Goal: Information Seeking & Learning: Compare options

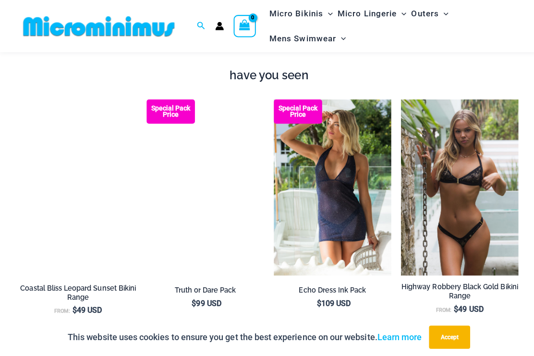
scroll to position [900, 0]
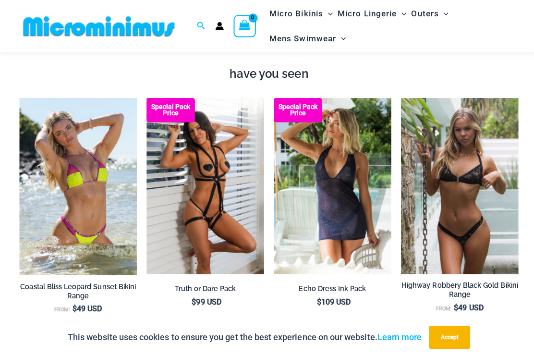
click at [19, 97] on img at bounding box center [19, 97] width 0 height 0
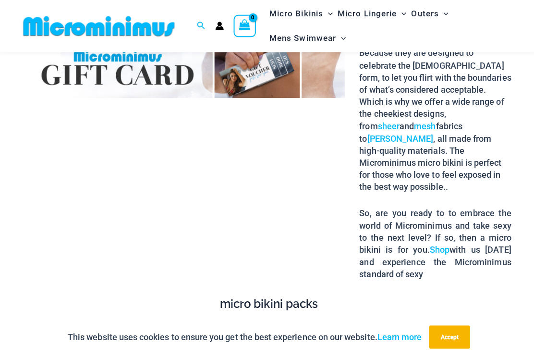
scroll to position [1235, 0]
click at [24, 241] on div "Our extreme micro bikinis are the smallest, yet the hottest on the market. Beca…" at bounding box center [266, 158] width 495 height 273
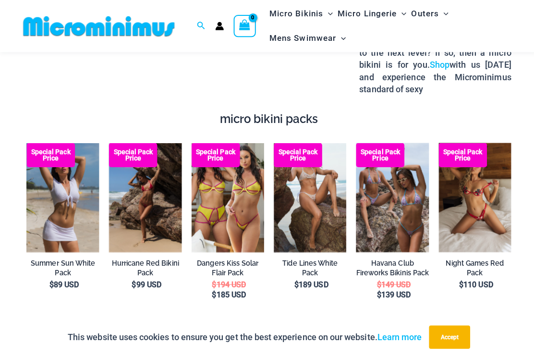
scroll to position [1417, 0]
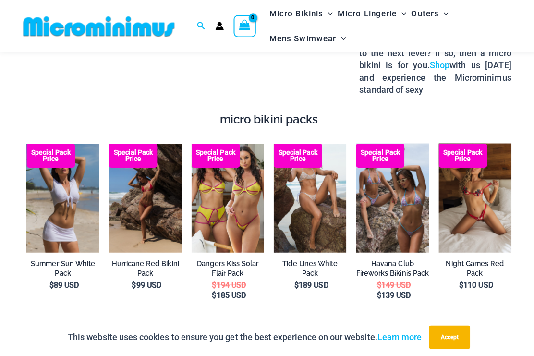
click at [272, 142] on img at bounding box center [272, 142] width 0 height 0
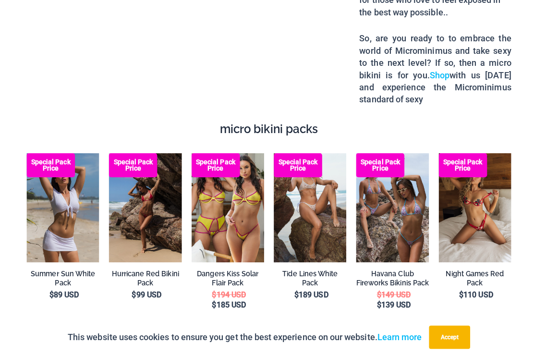
scroll to position [1430, 0]
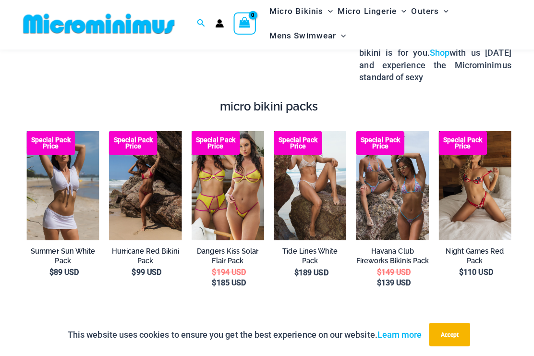
click at [435, 132] on img at bounding box center [435, 132] width 0 height 0
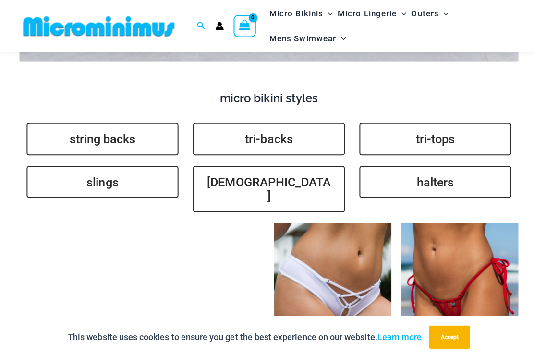
scroll to position [2110, 0]
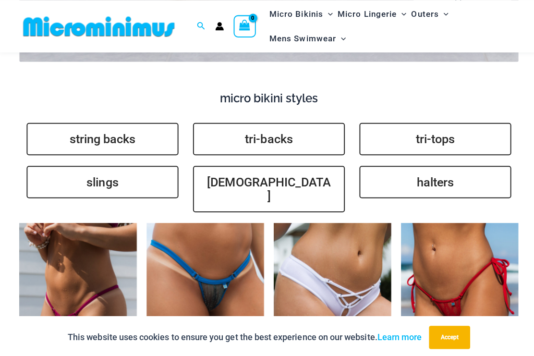
click at [19, 221] on img at bounding box center [19, 221] width 0 height 0
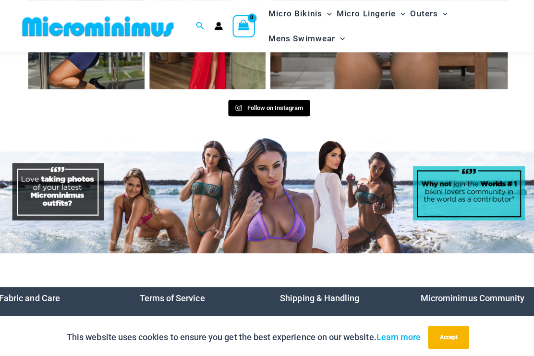
scroll to position [4140, 0]
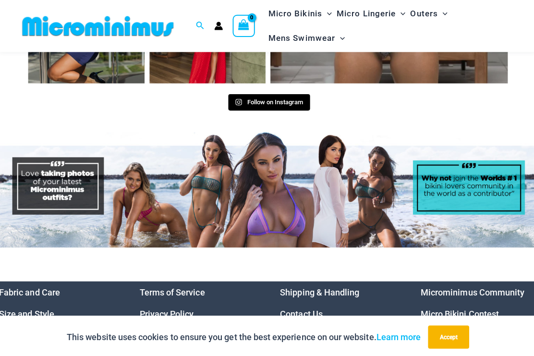
click at [468, 307] on link "Micro Bikini Contest" at bounding box center [458, 312] width 78 height 10
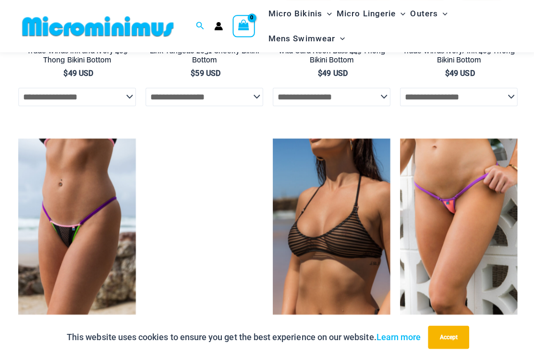
scroll to position [2738, 0]
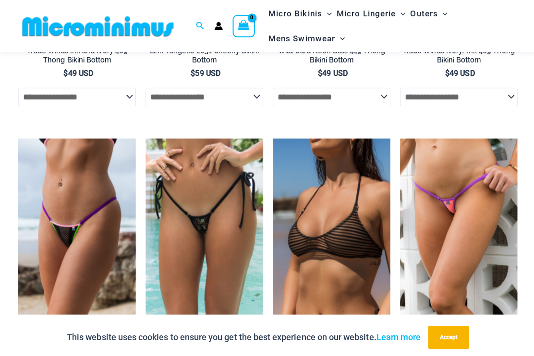
click at [398, 137] on img at bounding box center [398, 137] width 0 height 0
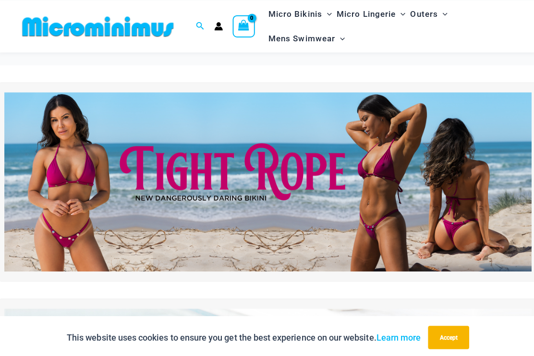
scroll to position [0, 0]
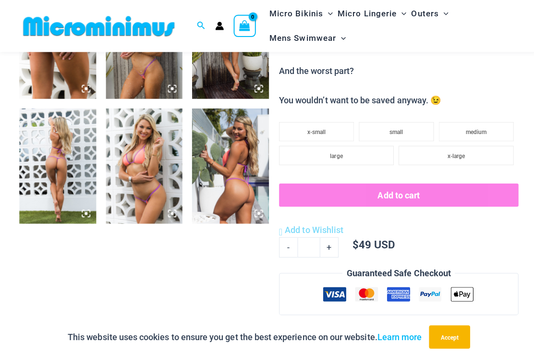
scroll to position [486, 0]
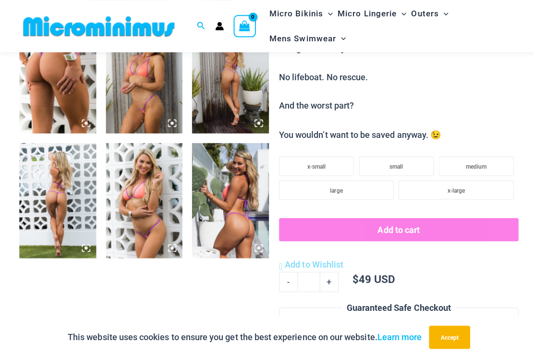
click at [52, 179] on img at bounding box center [57, 199] width 76 height 114
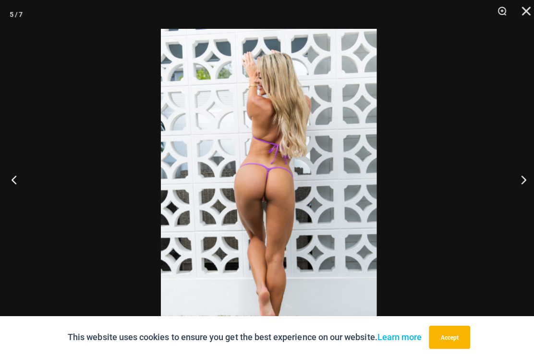
click at [517, 192] on button "Next" at bounding box center [516, 178] width 36 height 48
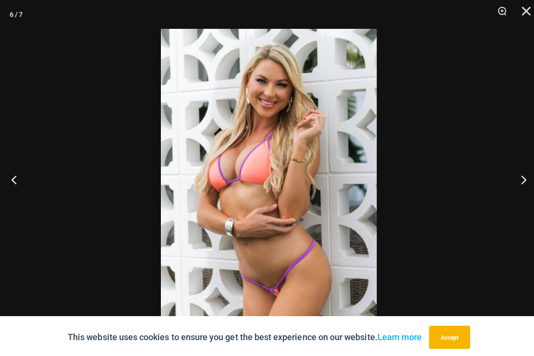
click at [516, 193] on button "Next" at bounding box center [516, 178] width 36 height 48
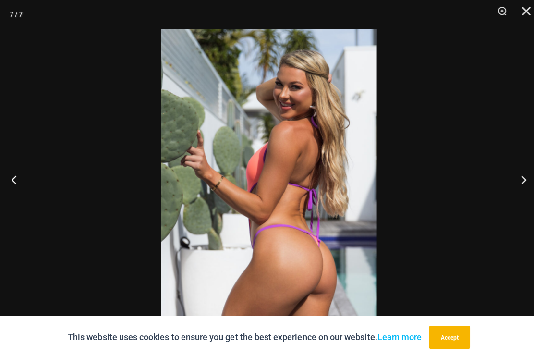
click at [516, 196] on button "Next" at bounding box center [516, 178] width 36 height 48
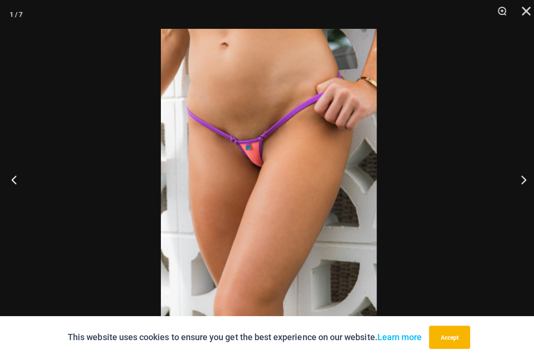
click at [518, 194] on button "Next" at bounding box center [516, 178] width 36 height 48
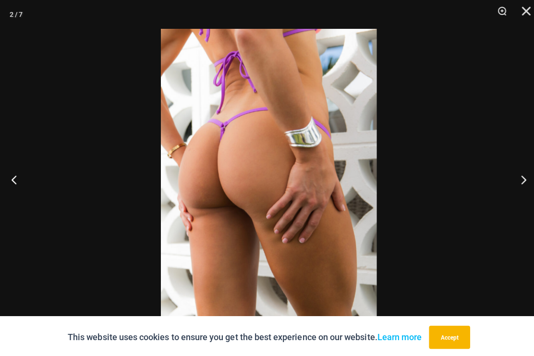
click at [516, 195] on button "Next" at bounding box center [516, 178] width 36 height 48
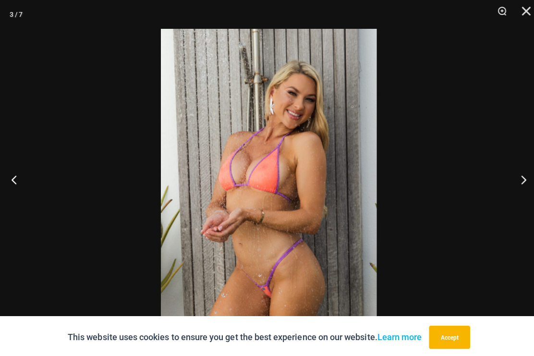
click at [516, 192] on button "Next" at bounding box center [516, 178] width 36 height 48
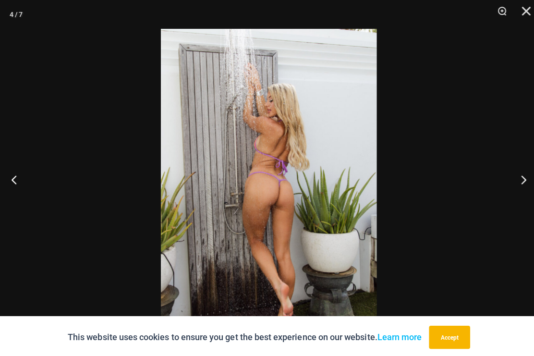
click at [521, 191] on button "Next" at bounding box center [516, 178] width 36 height 48
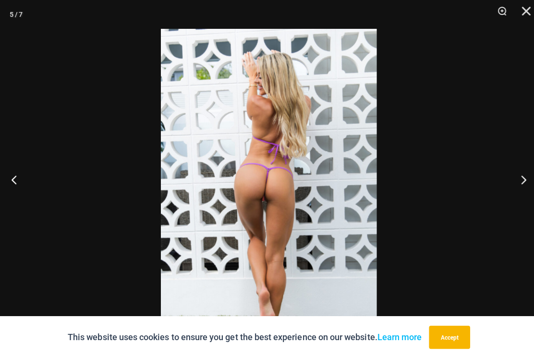
click at [522, 191] on button "Next" at bounding box center [516, 178] width 36 height 48
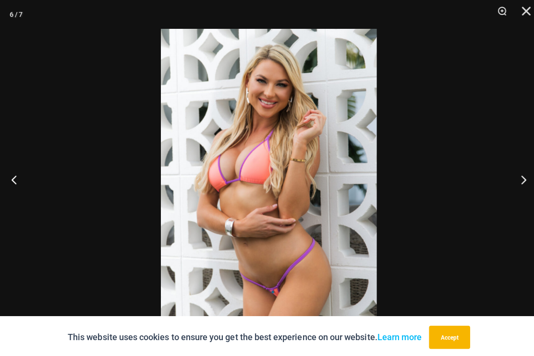
click at [524, 191] on button "Next" at bounding box center [516, 178] width 36 height 48
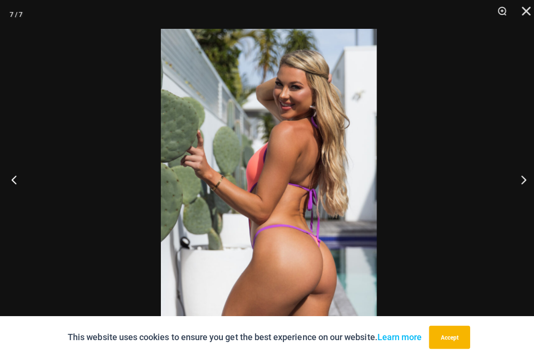
click at [517, 193] on button "Next" at bounding box center [516, 178] width 36 height 48
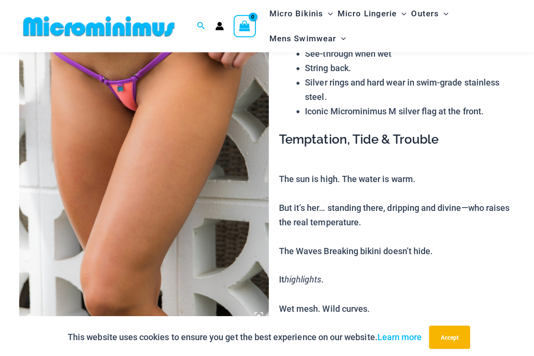
scroll to position [125, 0]
